Goal: Download file/media

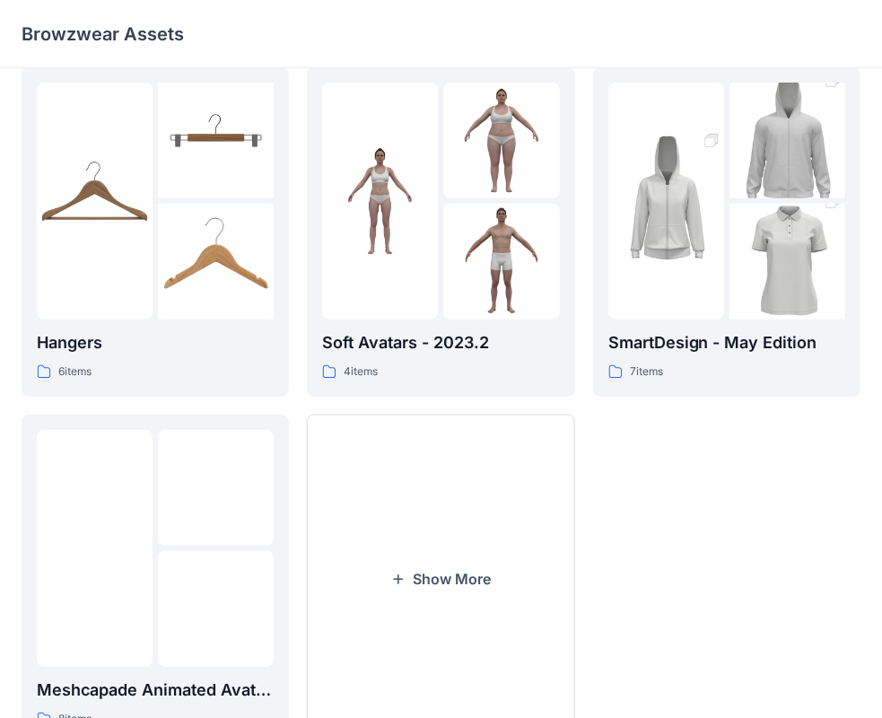
scroll to position [445, 0]
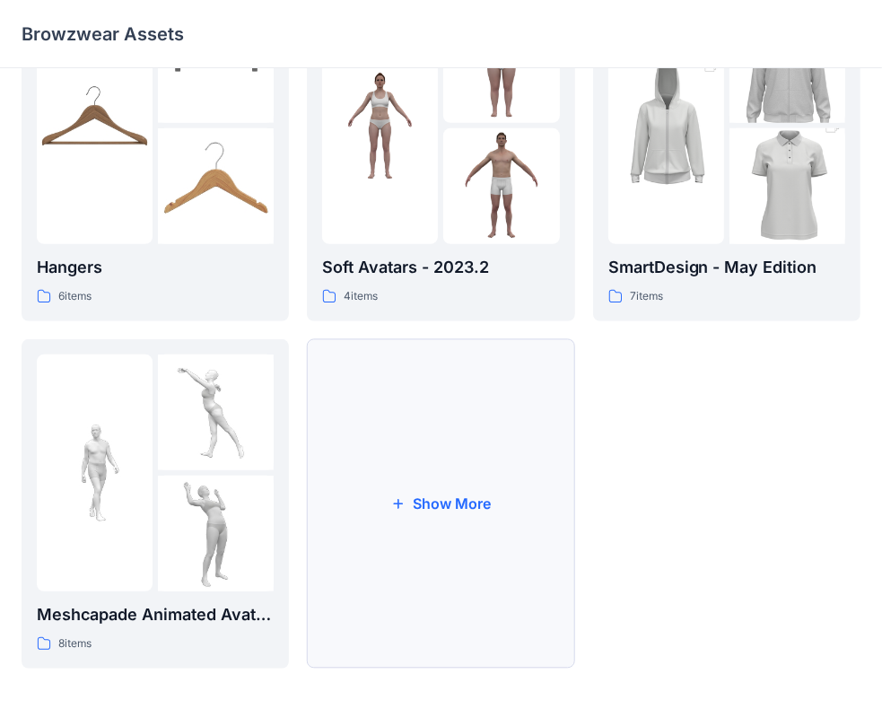
click at [442, 501] on button "Show More" at bounding box center [440, 503] width 267 height 329
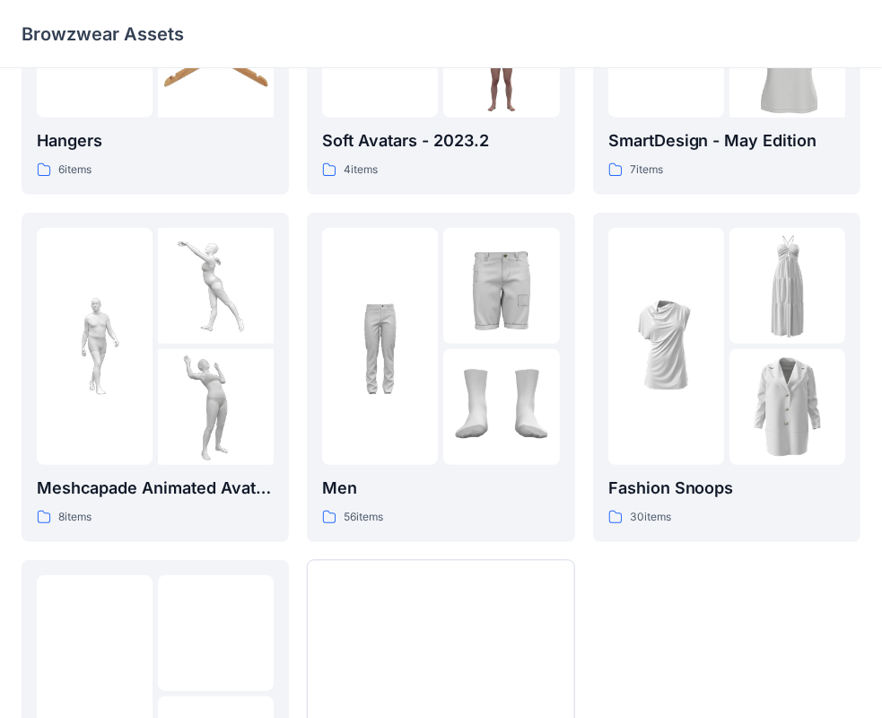
scroll to position [573, 0]
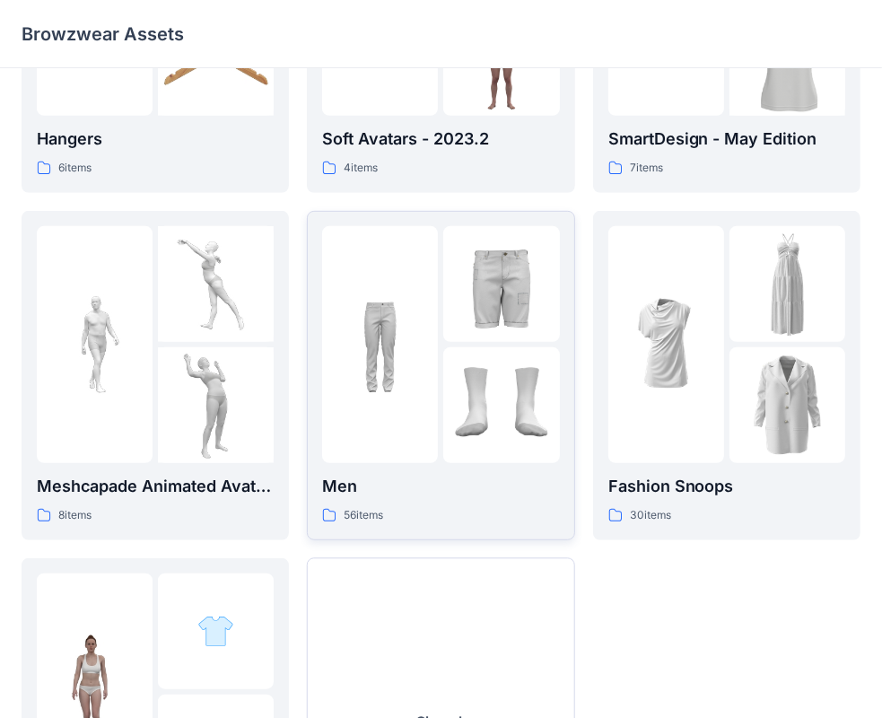
click at [462, 323] on img at bounding box center [501, 284] width 116 height 116
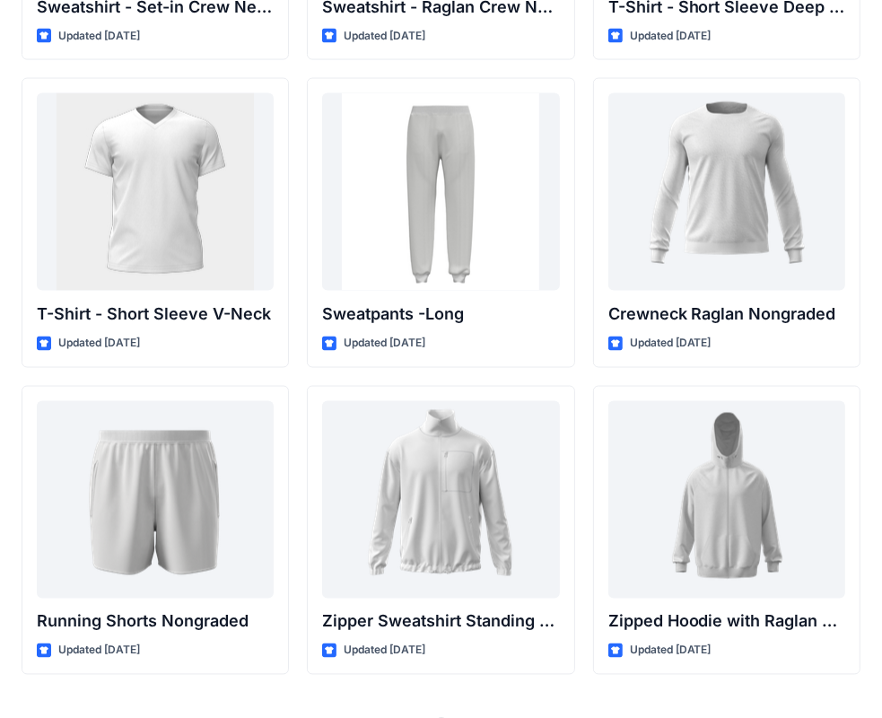
scroll to position [1867, 0]
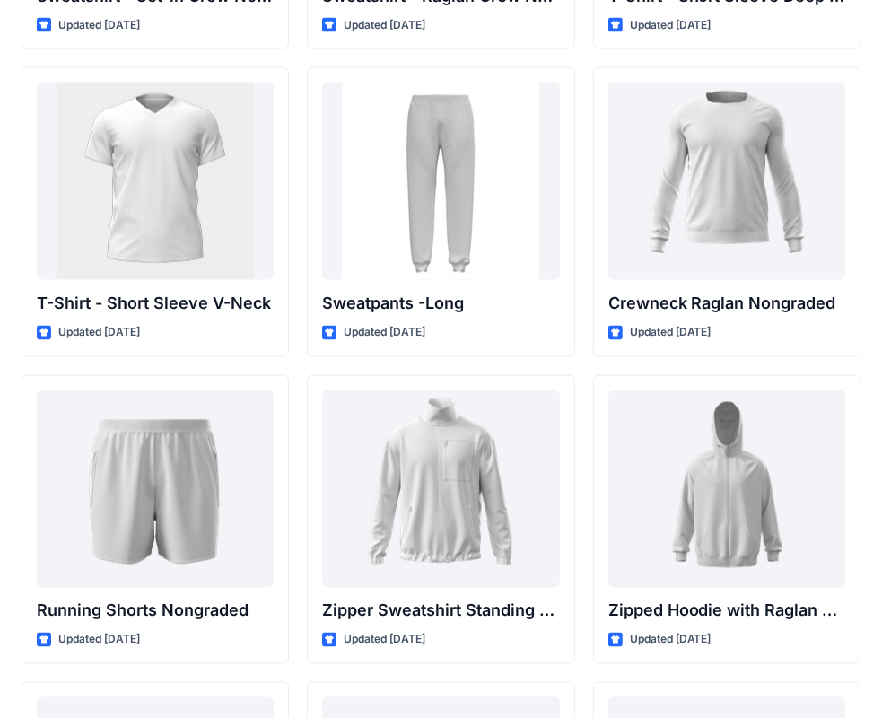
drag, startPoint x: 881, startPoint y: 407, endPoint x: 880, endPoint y: 462, distance: 54.7
click at [880, 462] on div "Mens lightwash Updated [DATE] Baseball Cap Updated a year ago Mens black wash U…" at bounding box center [441, 91] width 882 height 3779
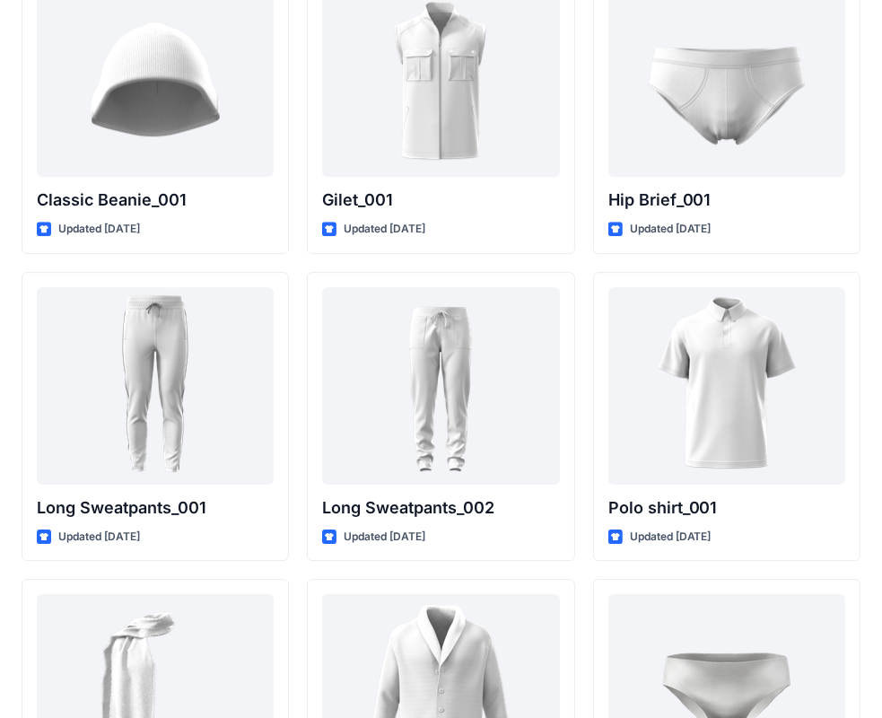
scroll to position [3209, 0]
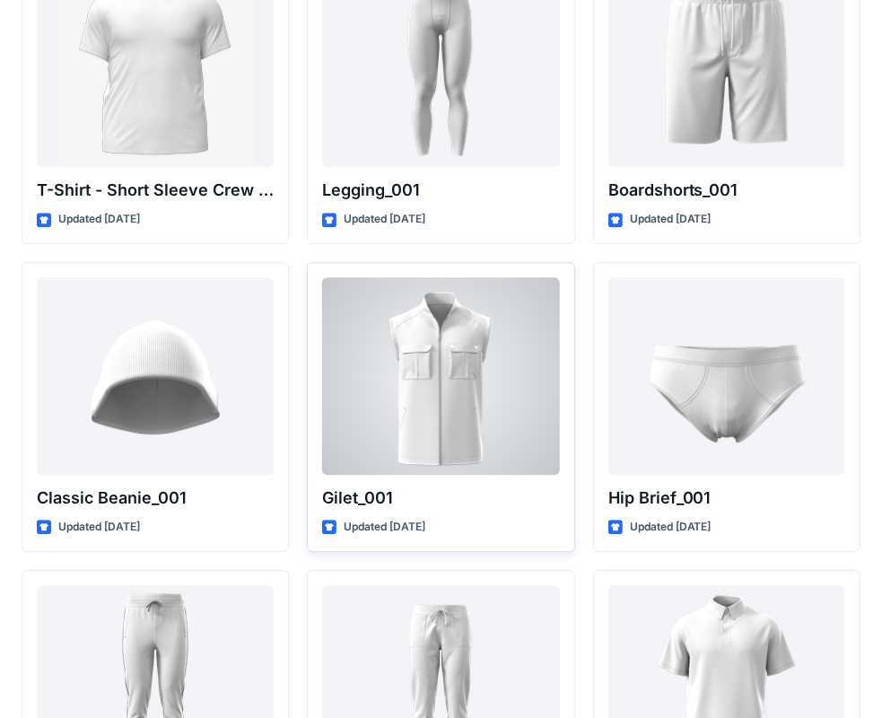
click at [466, 327] on div at bounding box center [440, 375] width 237 height 197
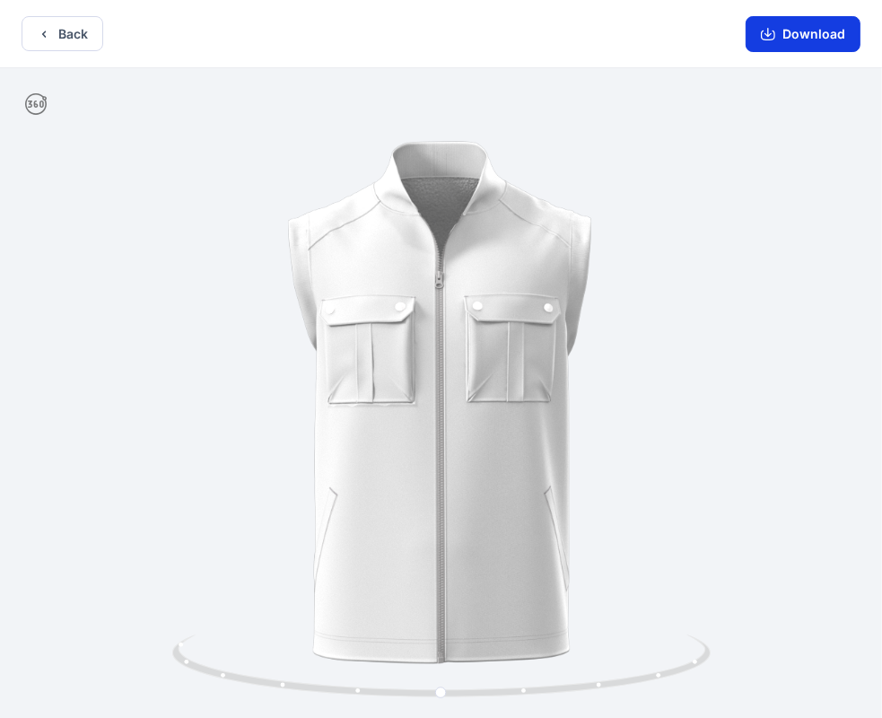
click at [800, 39] on button "Download" at bounding box center [803, 34] width 115 height 36
